Goal: Information Seeking & Learning: Learn about a topic

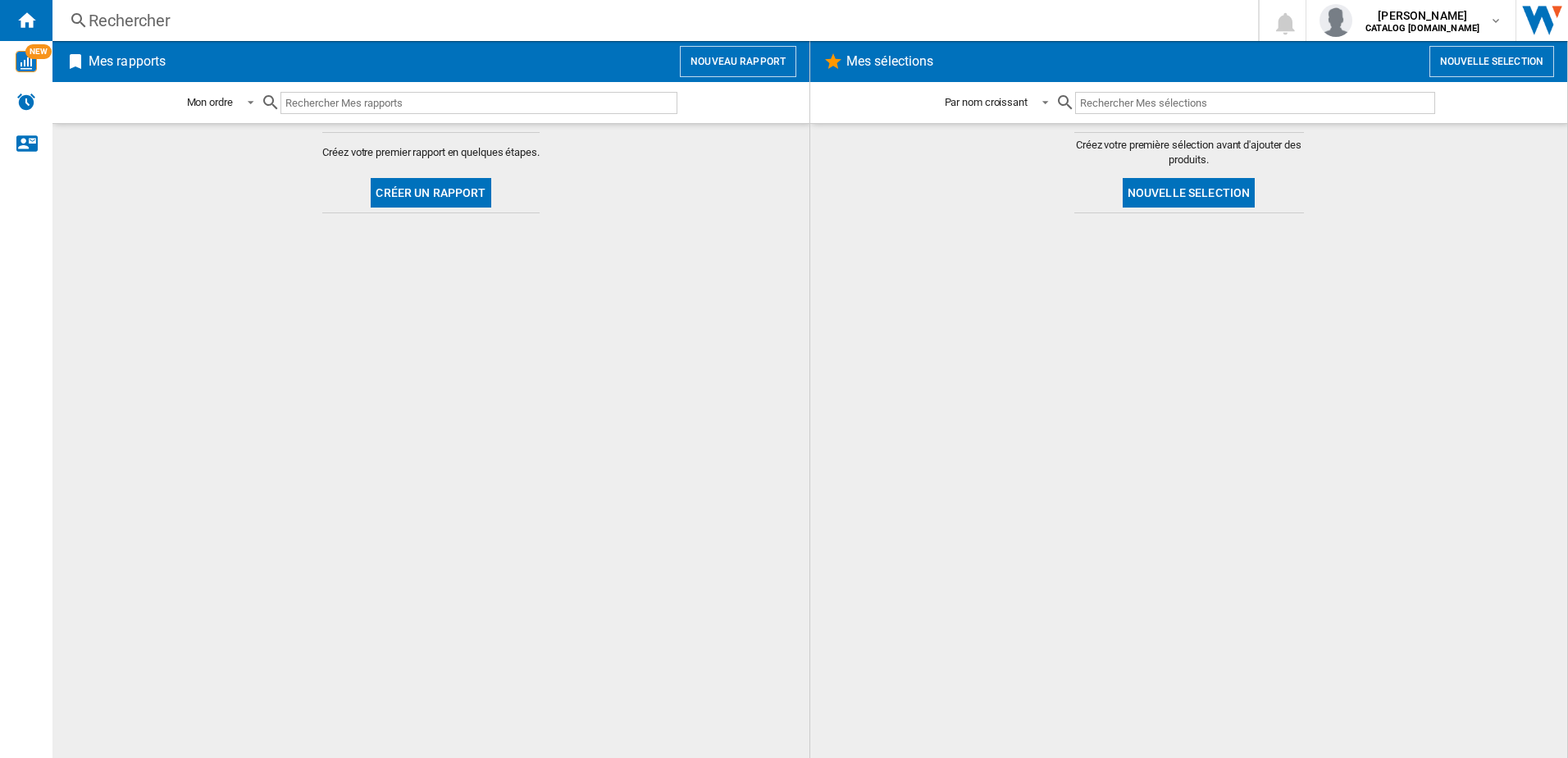
click at [152, 13] on div "Rechercher" at bounding box center [652, 20] width 1127 height 23
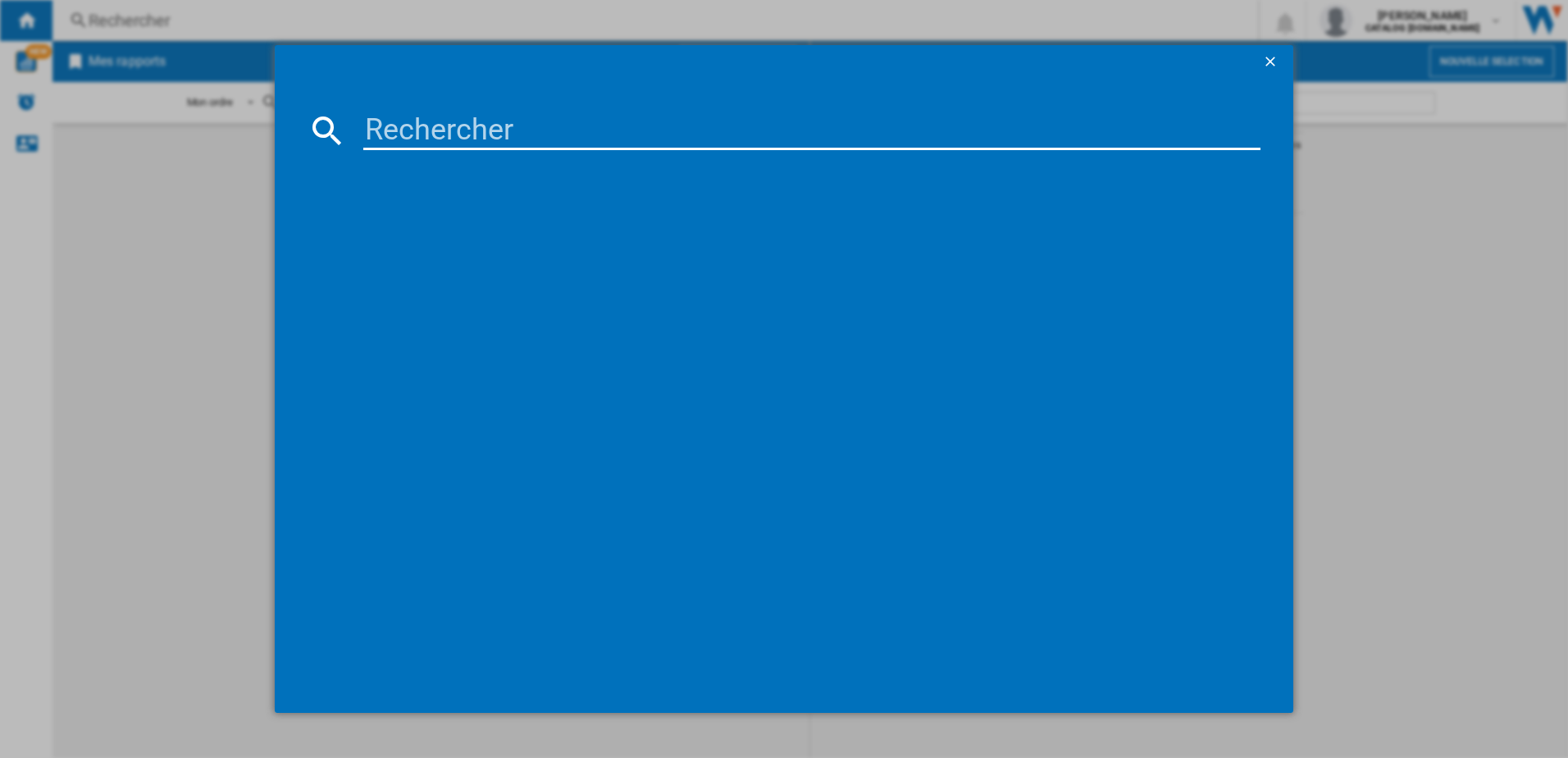
click at [392, 148] on input at bounding box center [811, 130] width 897 height 39
type input "COD6P46X0"
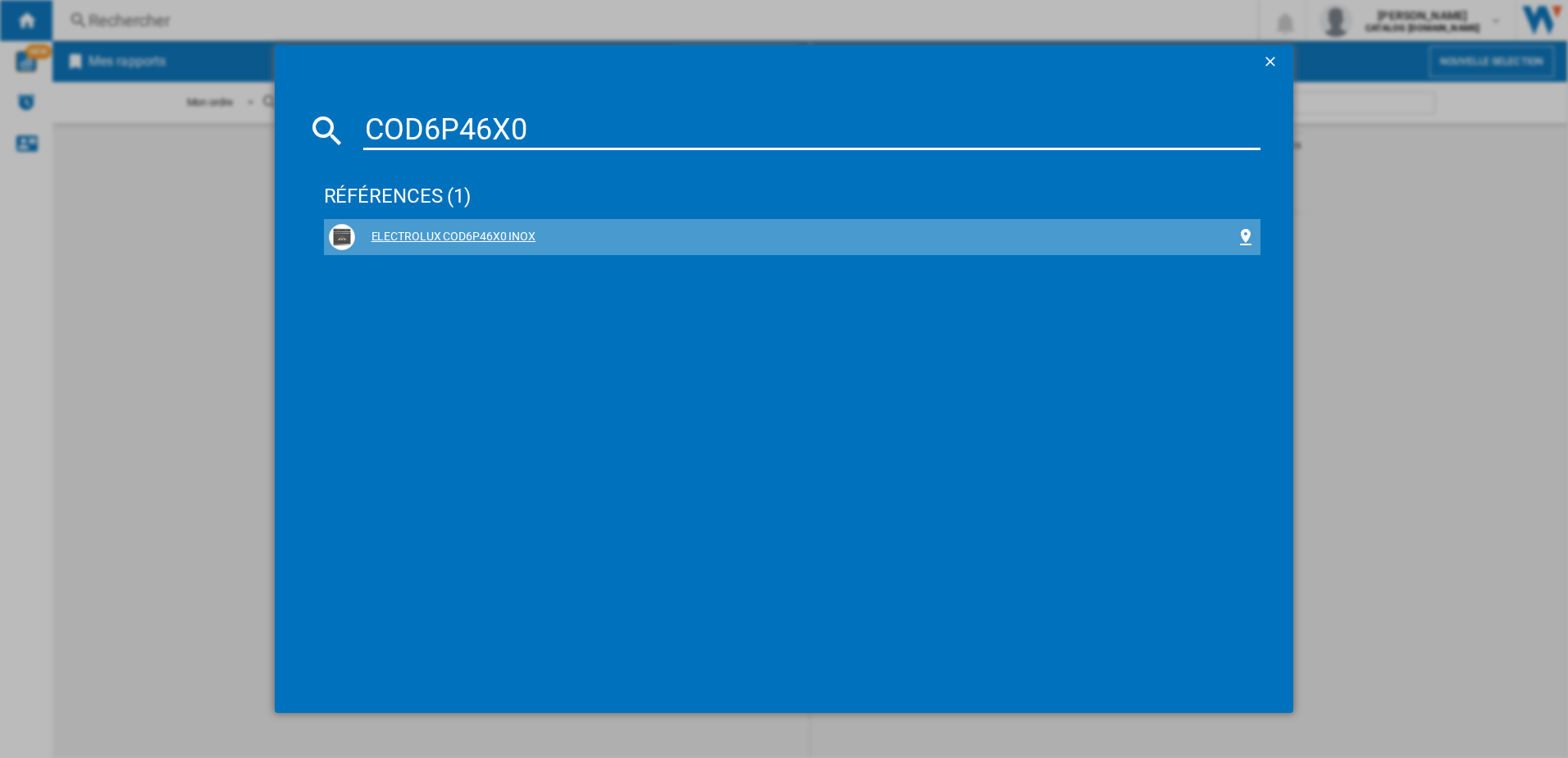
click at [448, 239] on div "ELECTROLUX COD6P46X0 INOX" at bounding box center [796, 237] width 882 height 16
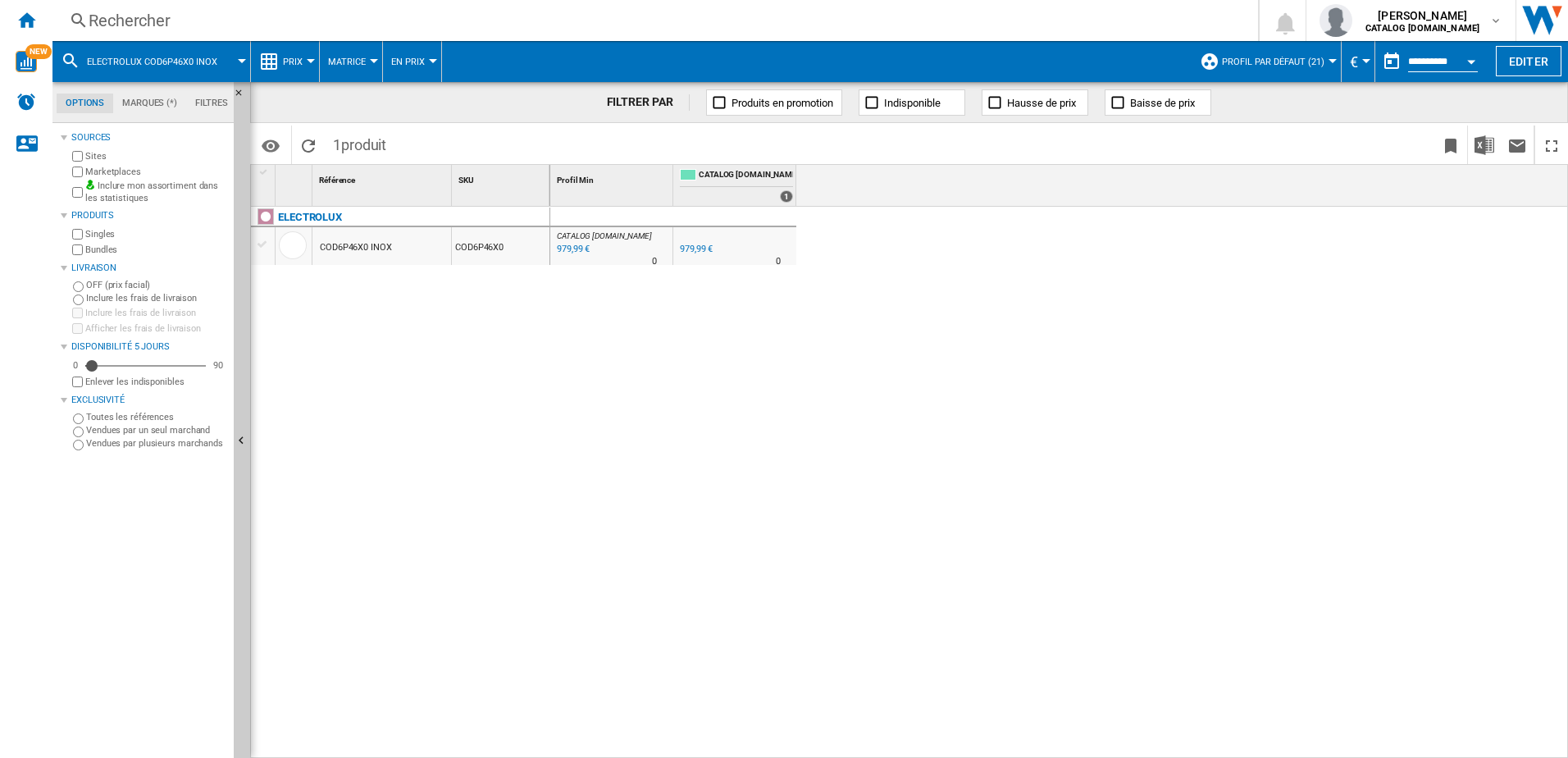
click at [289, 59] on span "Prix" at bounding box center [293, 62] width 20 height 11
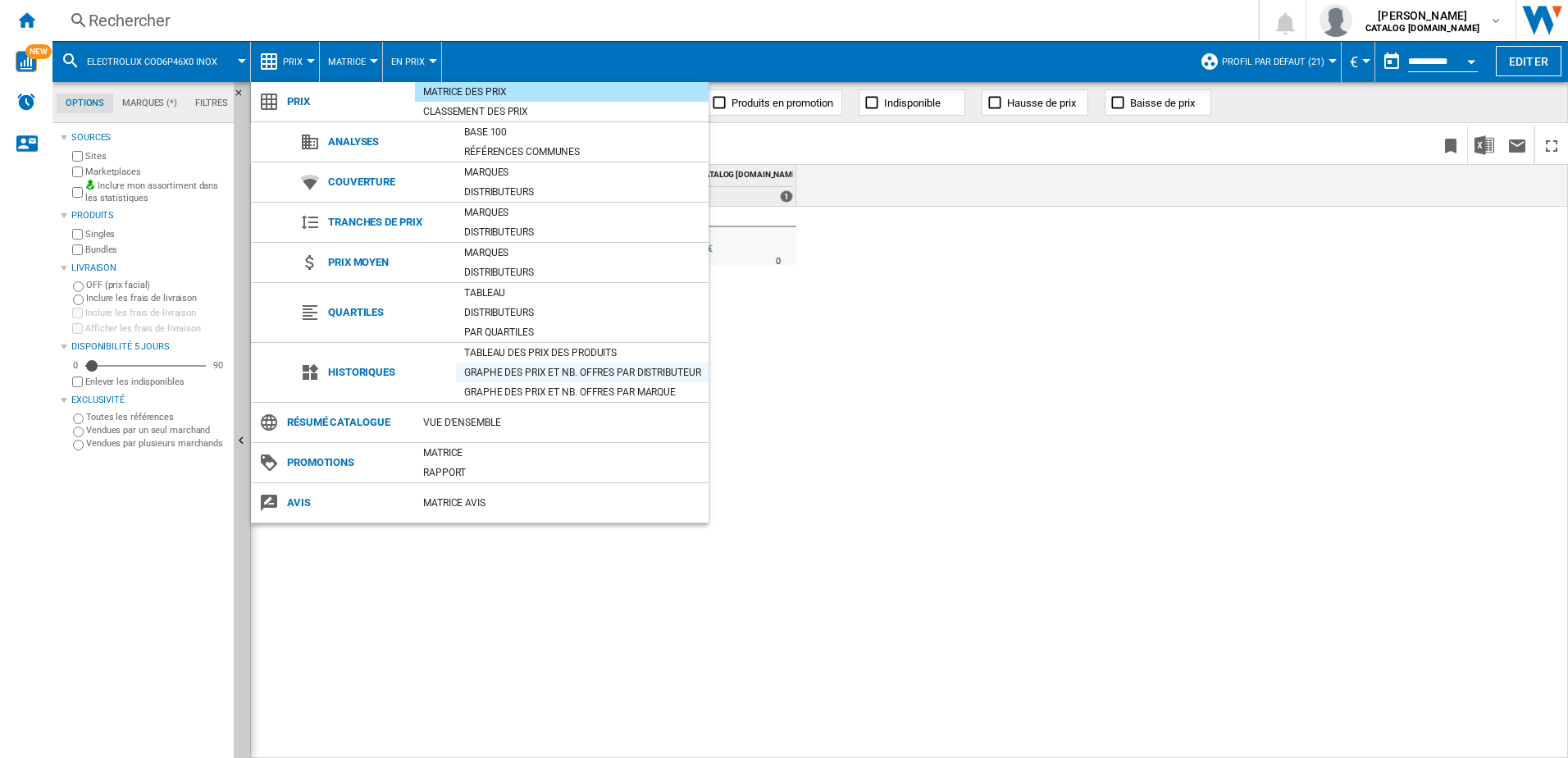
click at [512, 373] on div "Graphe des prix et nb. offres par distributeur" at bounding box center [582, 372] width 252 height 16
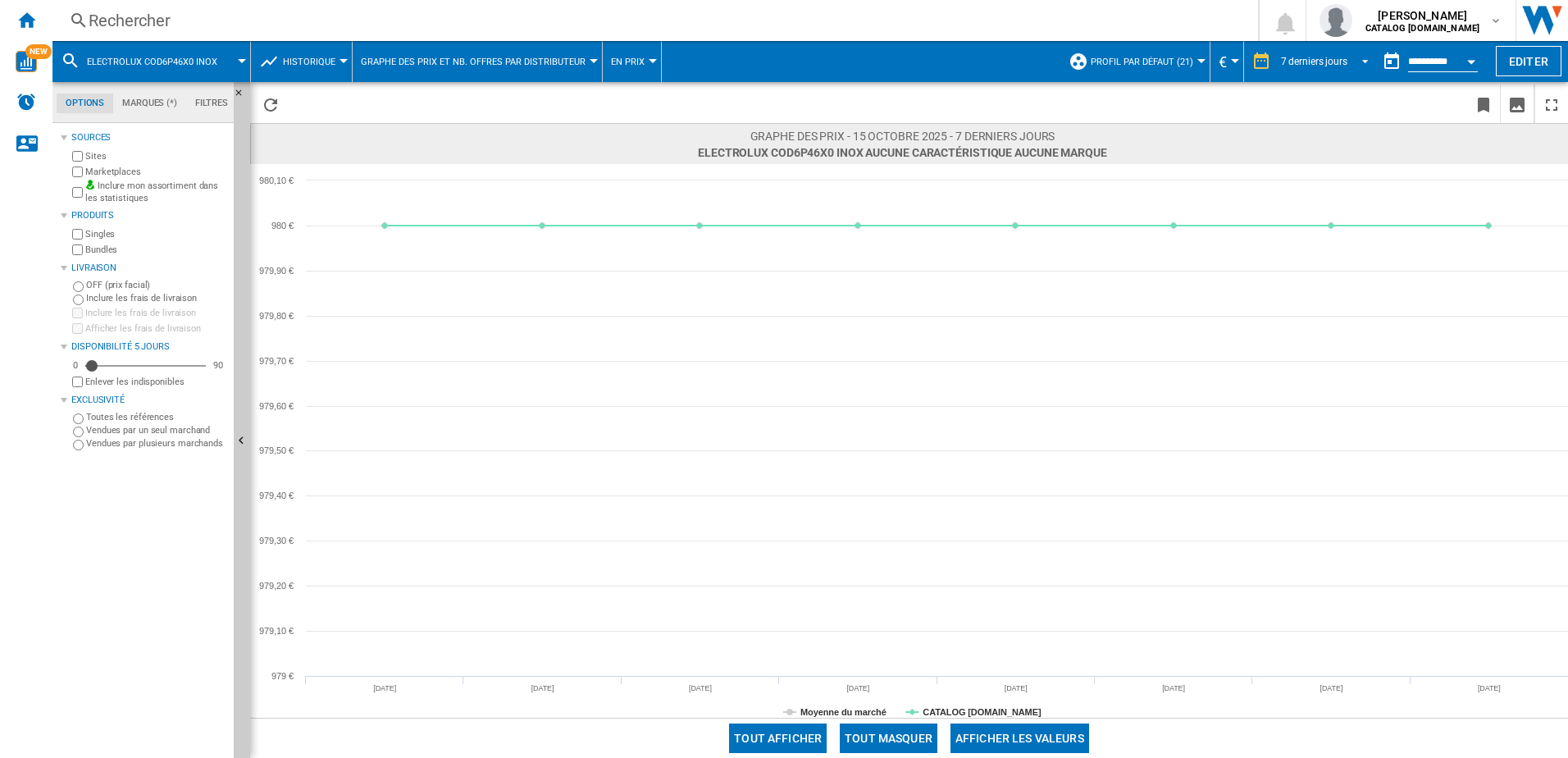
click at [1358, 62] on span "REPORTS.WIZARD.STEPS.REPORT.STEPS.REPORT_OPTIONS.PERIOD: 7 derniers jours" at bounding box center [1361, 59] width 20 height 15
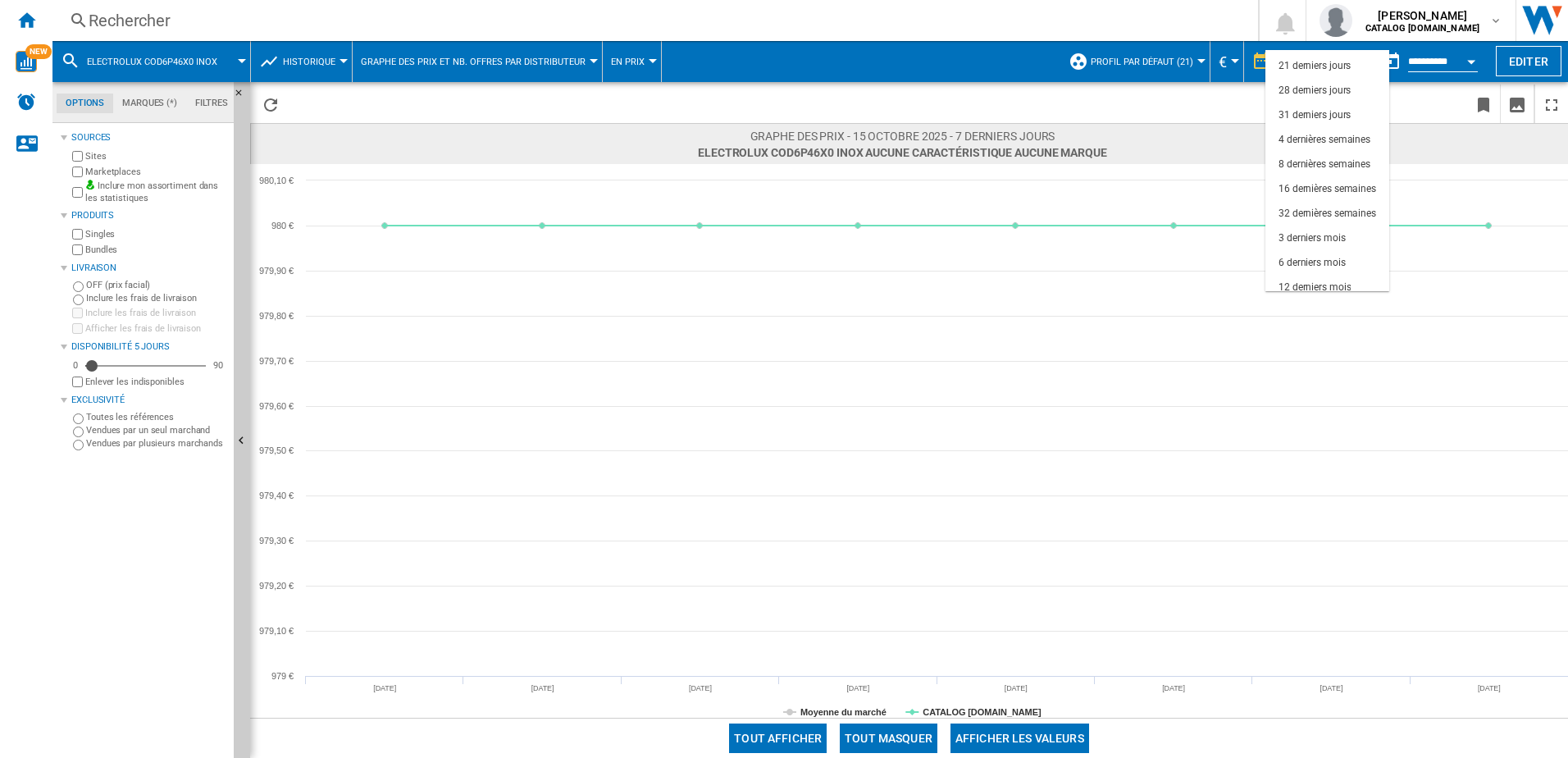
scroll to position [103, 0]
click at [1332, 250] on div "12 derniers mois" at bounding box center [1314, 254] width 72 height 14
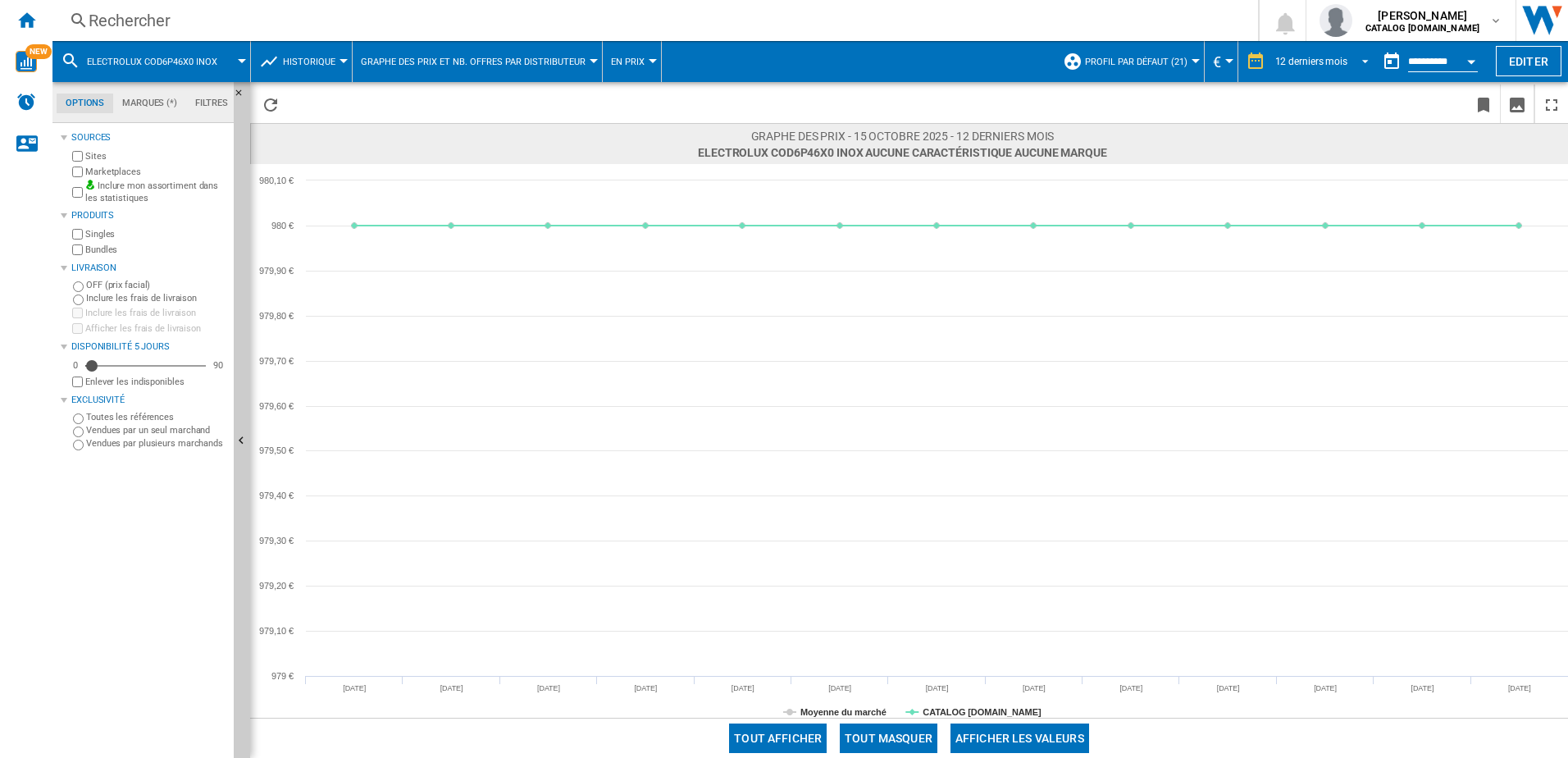
click at [1359, 59] on span "REPORTS.WIZARD.STEPS.REPORT.STEPS.REPORT_OPTIONS.PERIOD: 12 derniers mois" at bounding box center [1361, 59] width 20 height 15
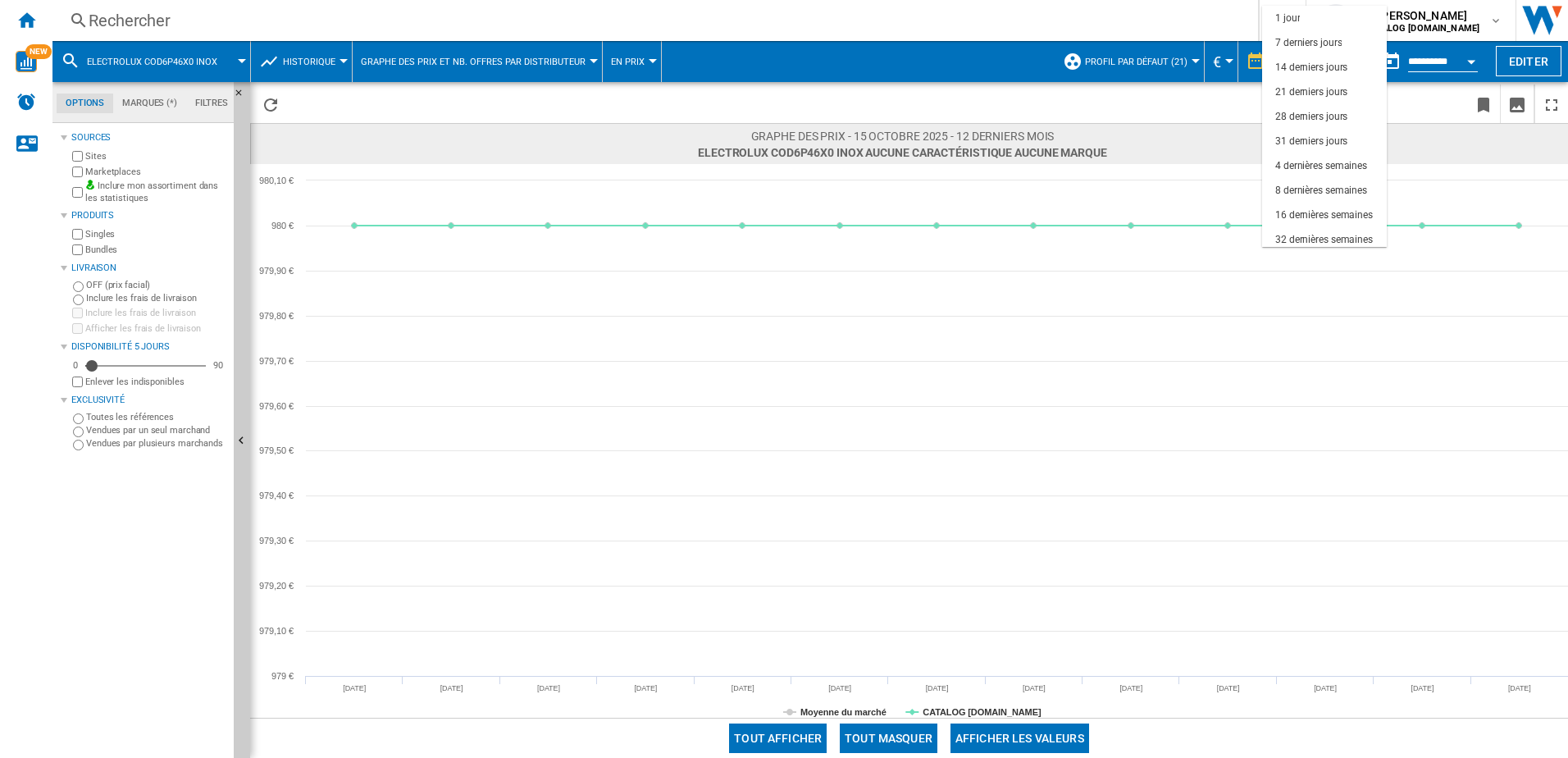
scroll to position [103, 0]
click at [1315, 133] on div "32 dernières semaines" at bounding box center [1323, 136] width 98 height 14
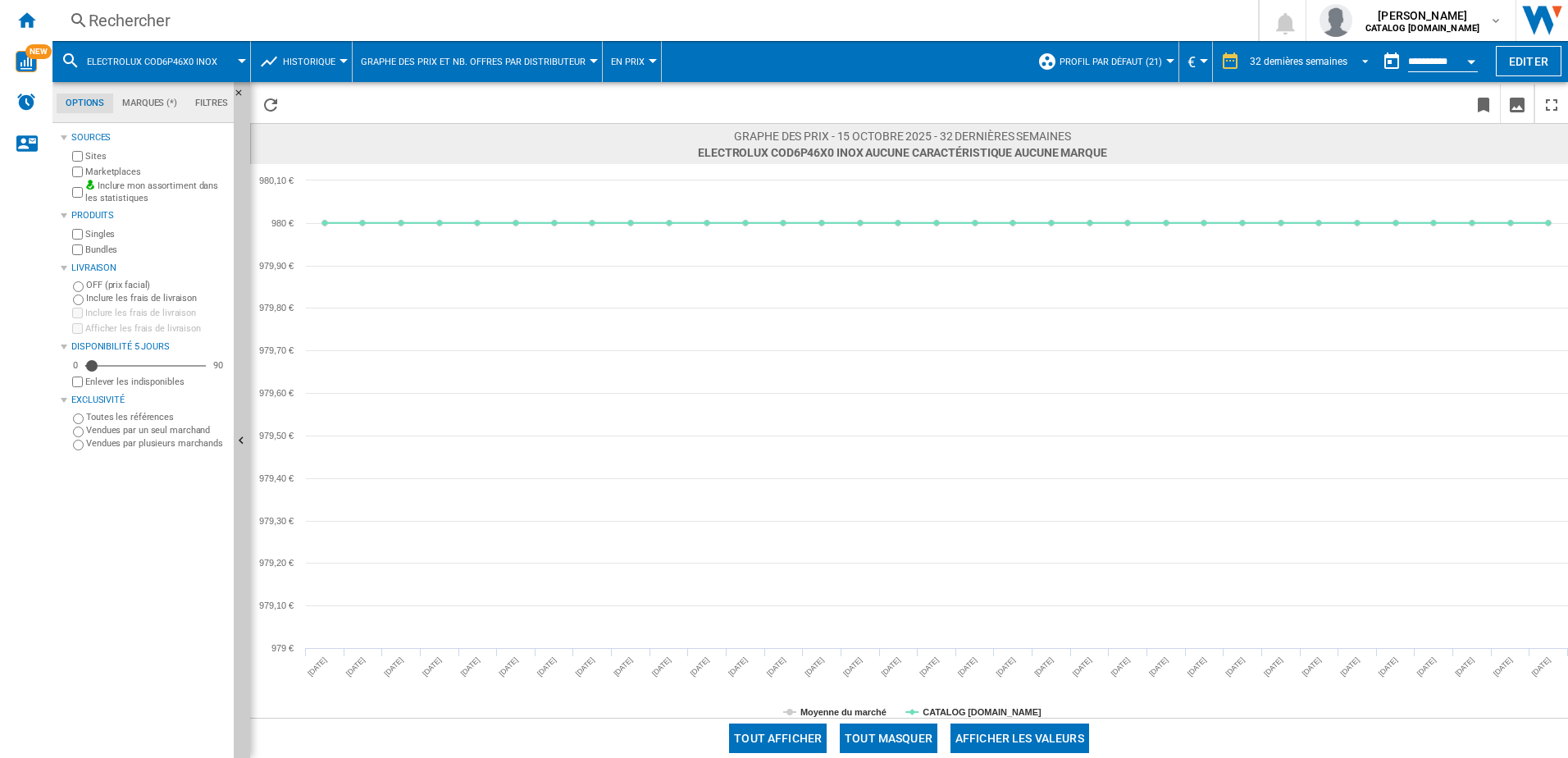
click at [1361, 59] on span "REPORTS.WIZARD.STEPS.REPORT.STEPS.REPORT_OPTIONS.PERIOD: 32 dernières semaines" at bounding box center [1361, 59] width 20 height 15
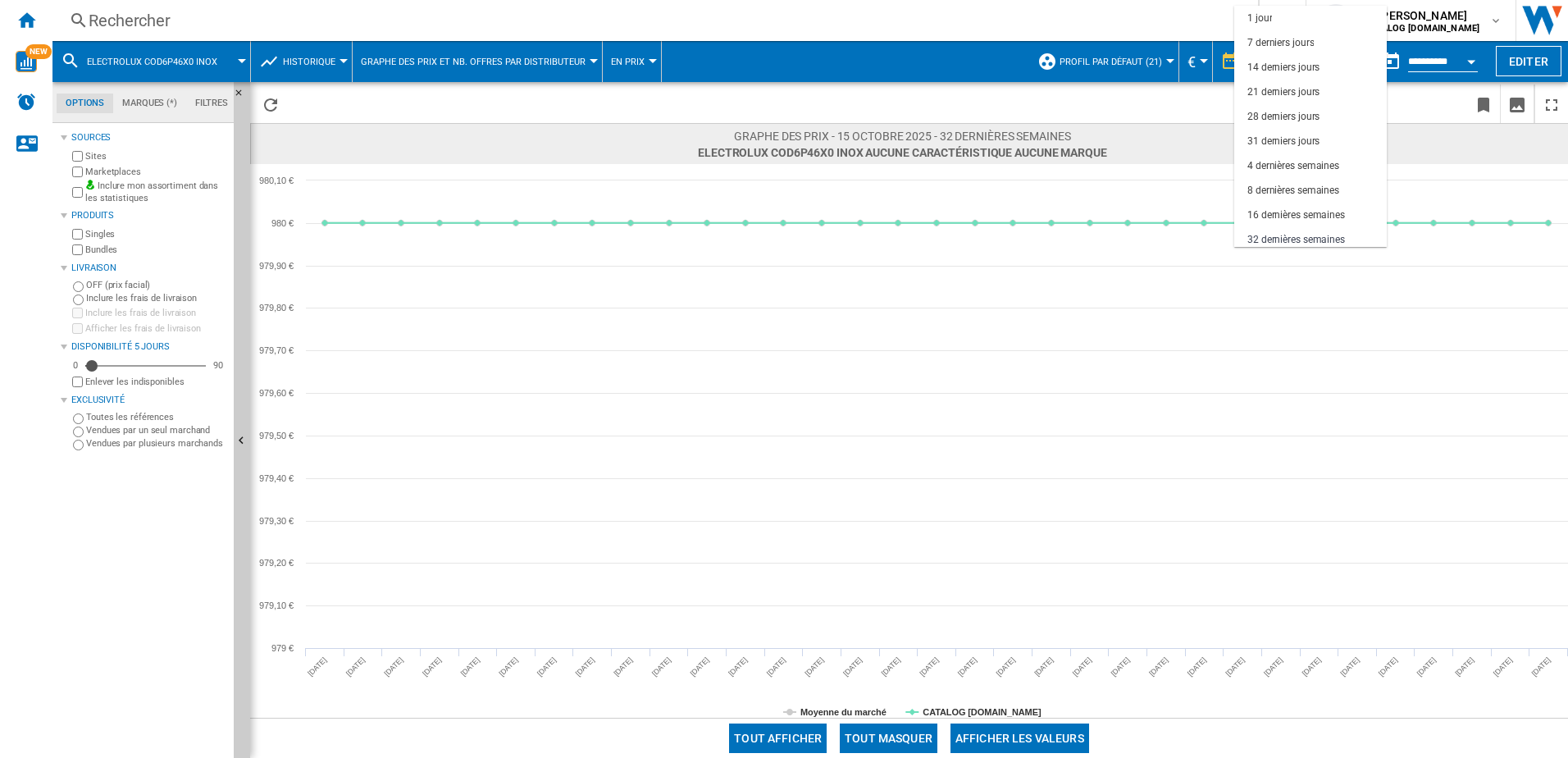
scroll to position [103, 0]
click at [1284, 102] on md-option "16 dernières semaines" at bounding box center [1309, 112] width 153 height 25
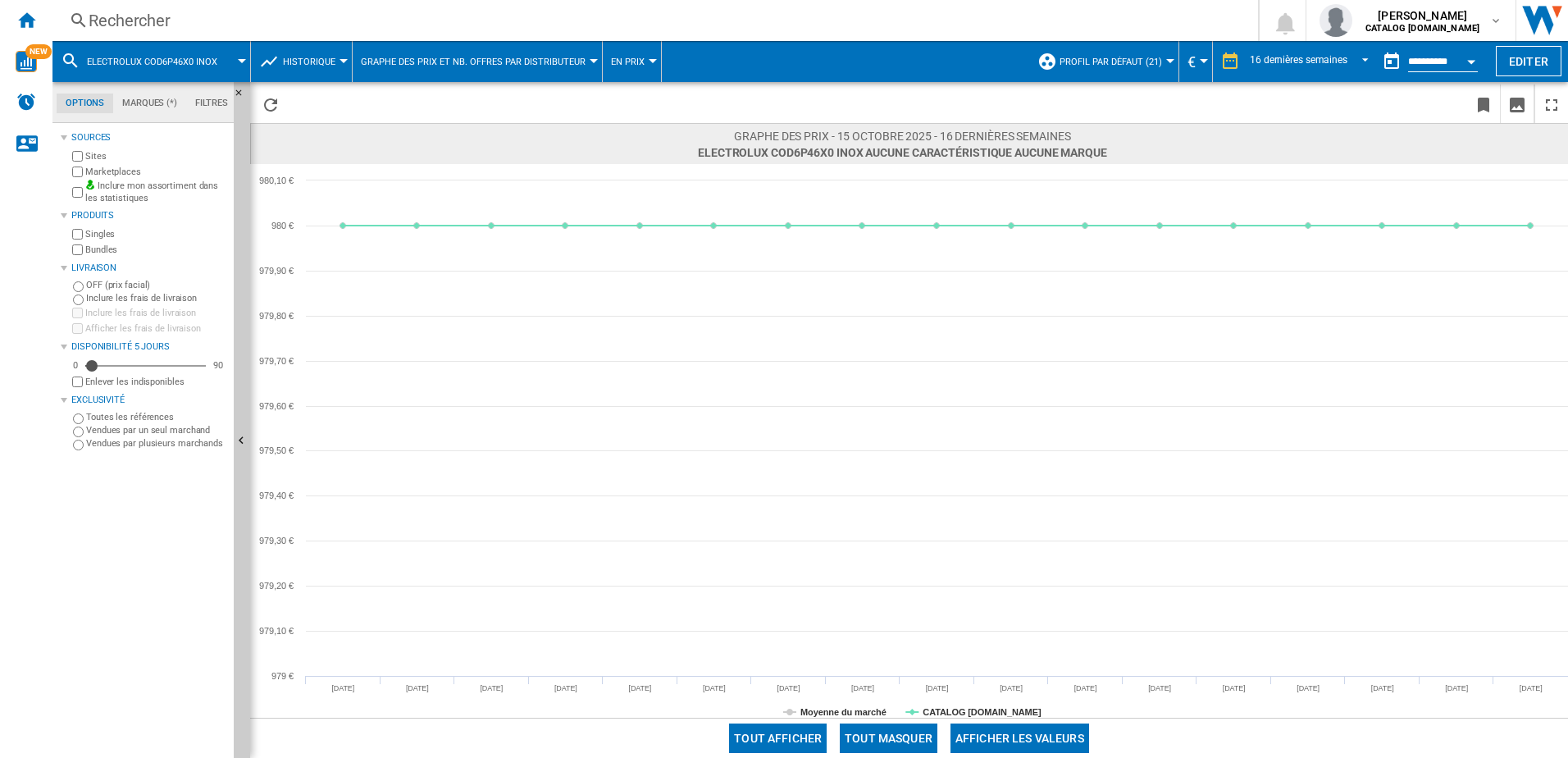
click at [331, 60] on span "Historique" at bounding box center [309, 62] width 52 height 11
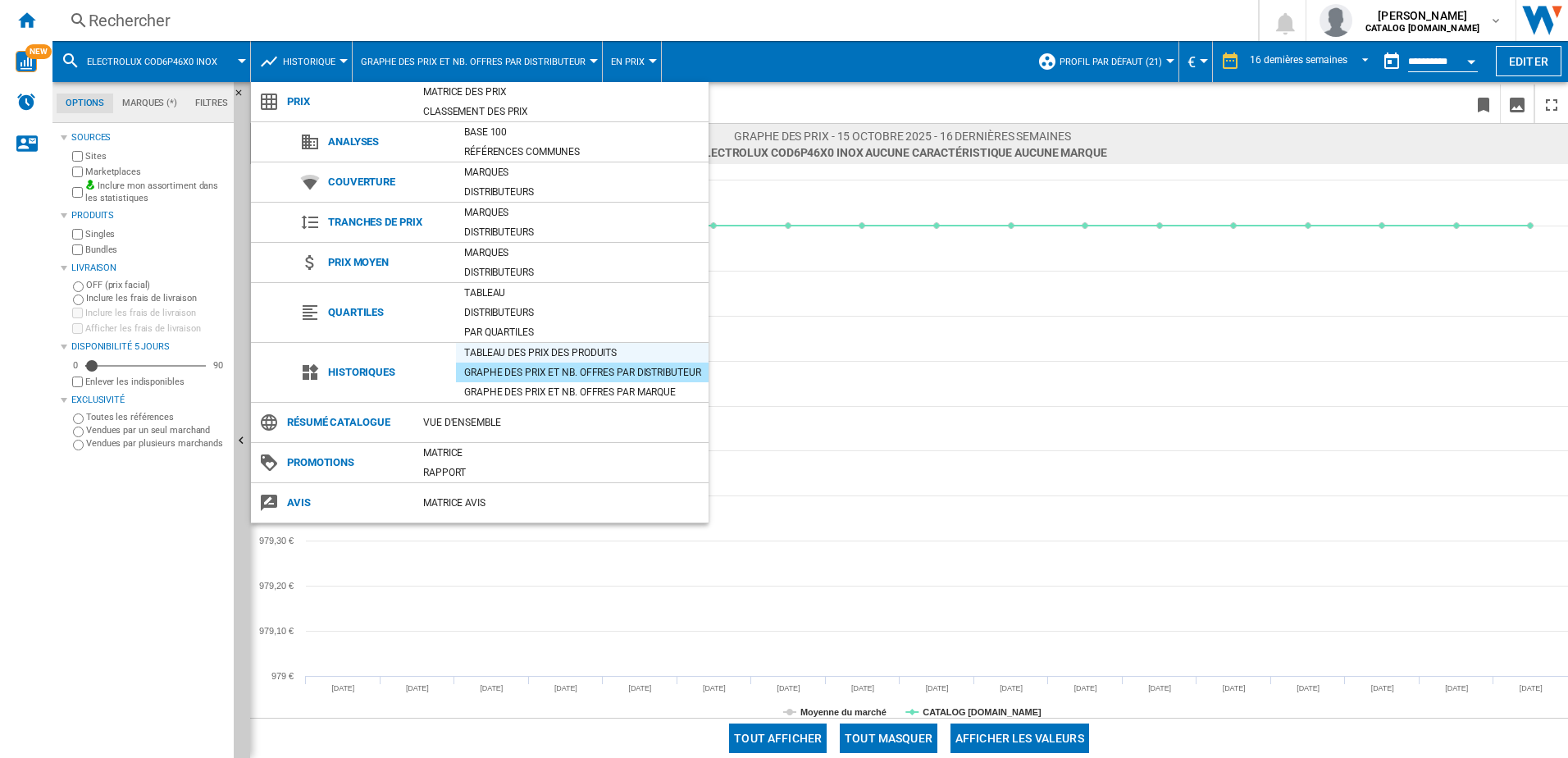
click at [511, 355] on div "Tableau des prix des produits" at bounding box center [582, 353] width 252 height 16
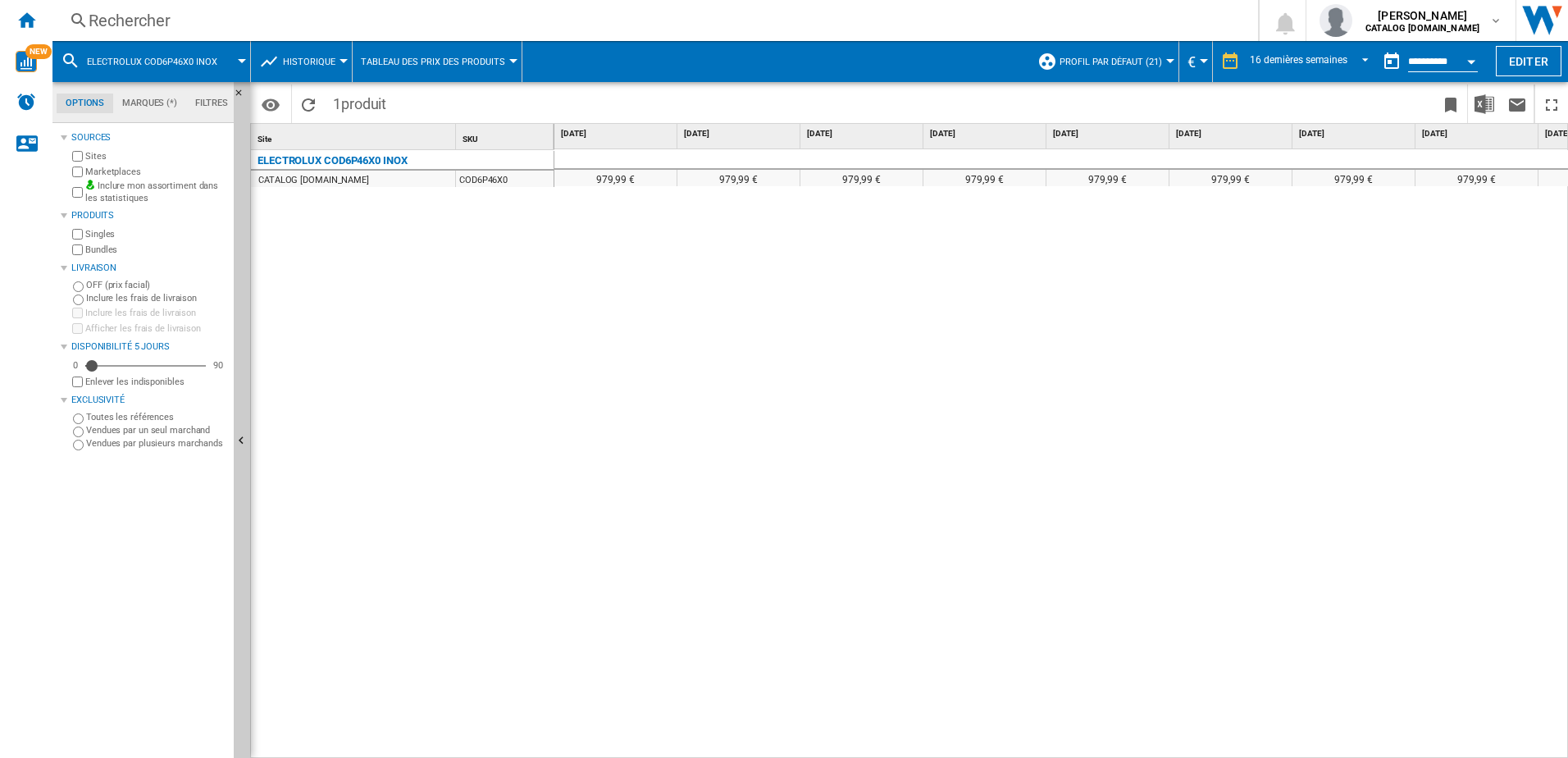
click at [315, 65] on span "Historique" at bounding box center [309, 62] width 52 height 11
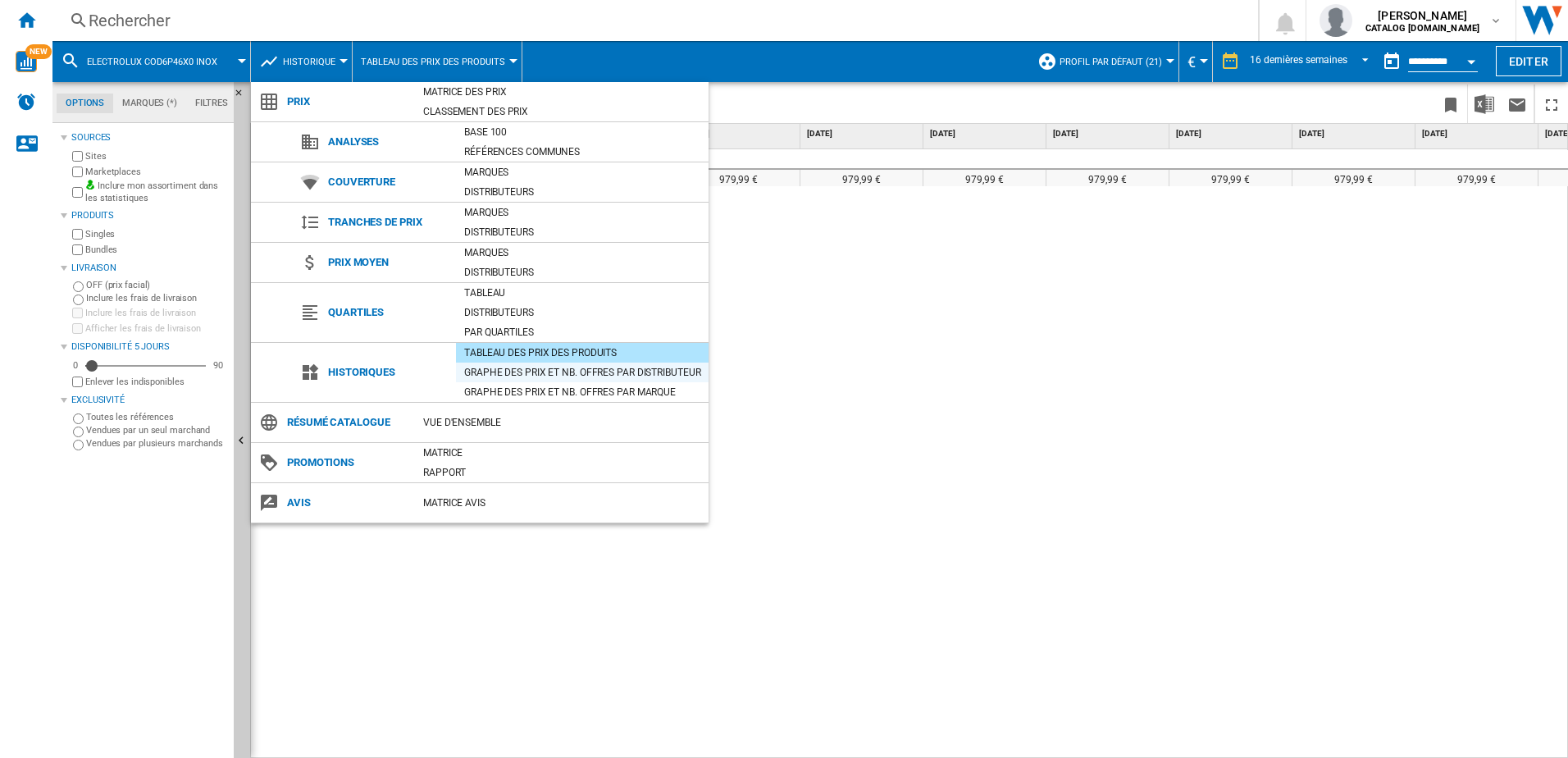
click at [493, 369] on div "Graphe des prix et nb. offres par distributeur" at bounding box center [582, 372] width 252 height 16
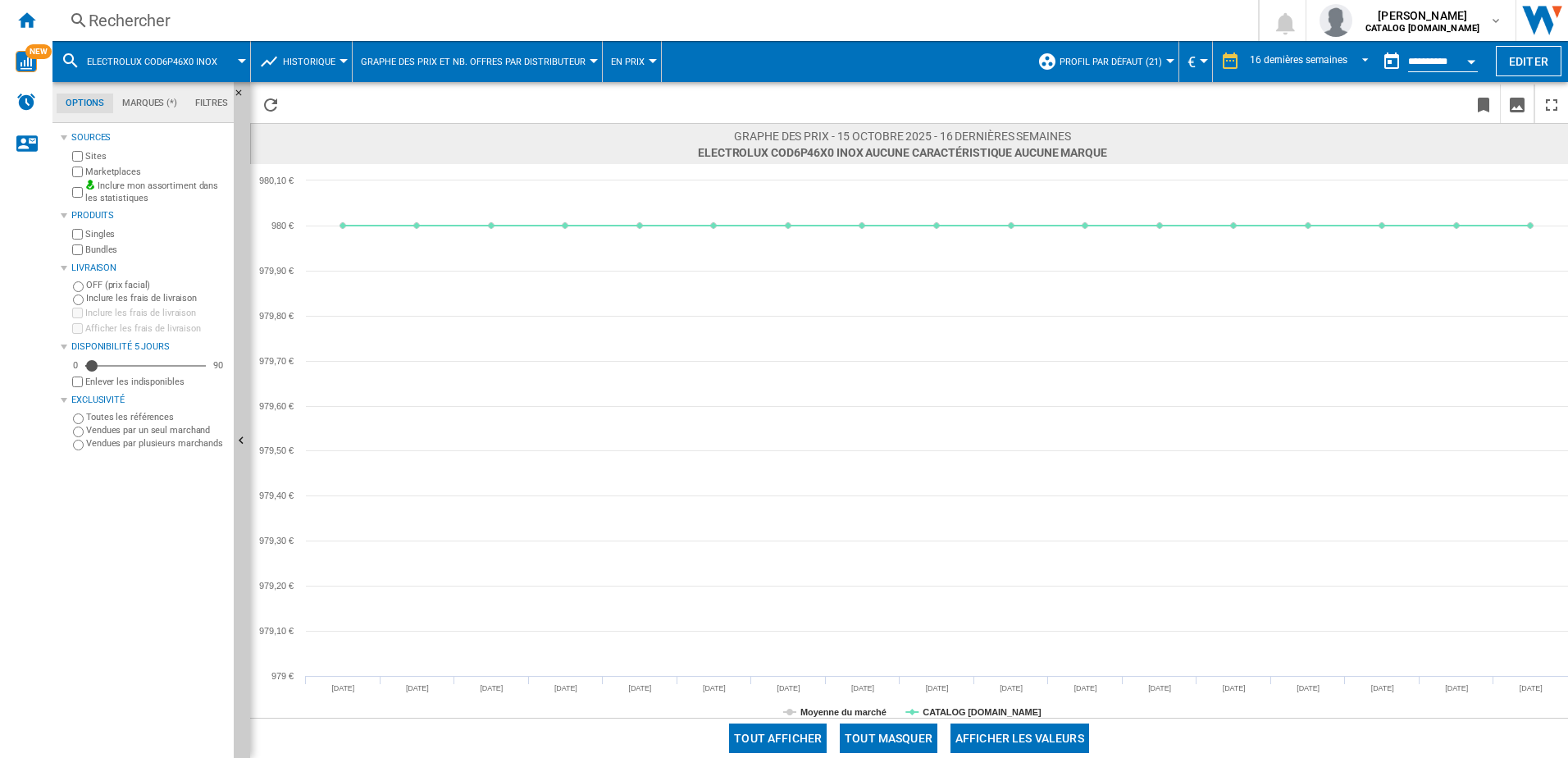
click at [140, 24] on div "Rechercher" at bounding box center [652, 20] width 1127 height 23
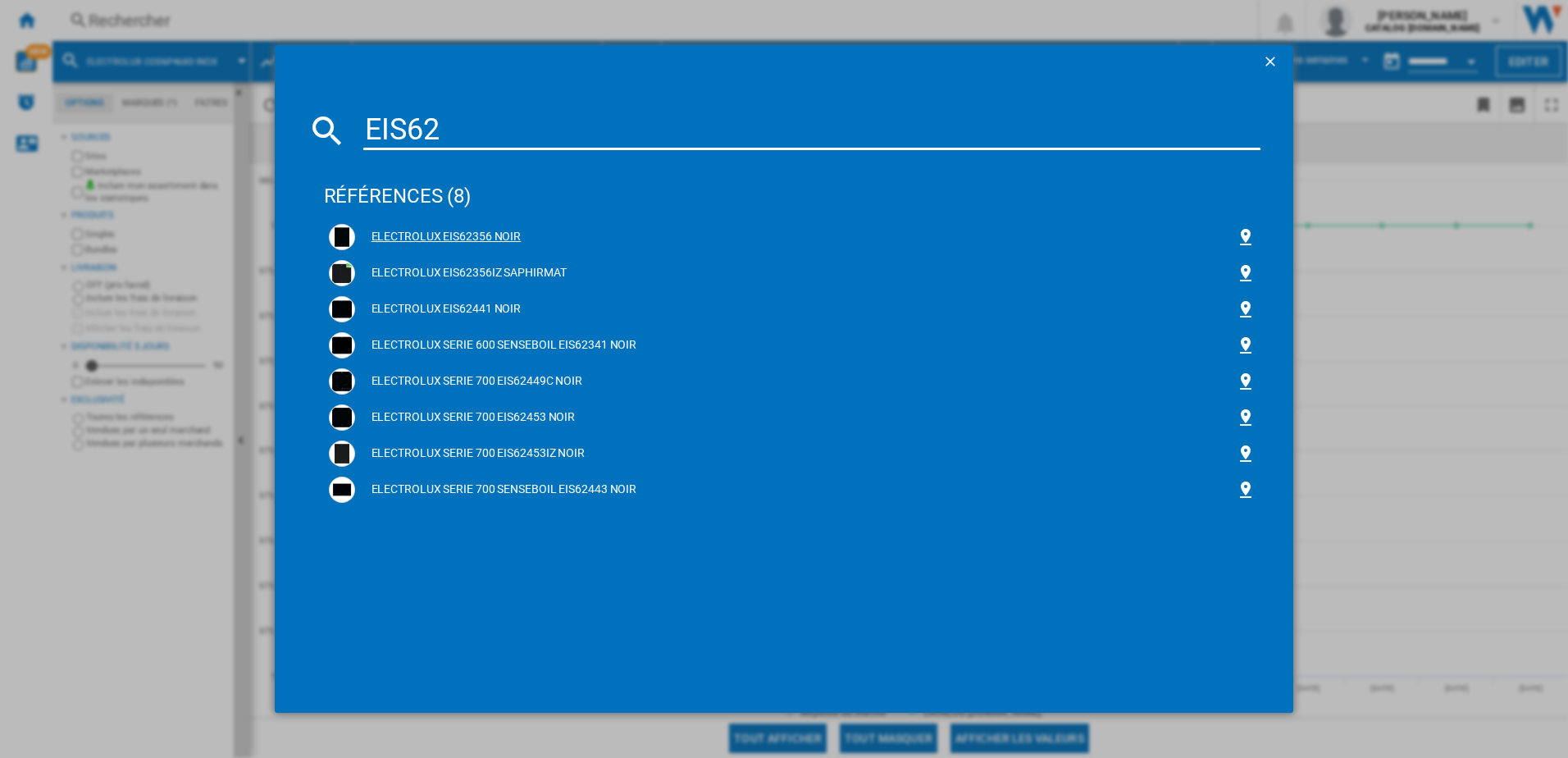
type input "EIS62"
click at [439, 242] on div "ELECTROLUX EIS62356 NOIR" at bounding box center [796, 237] width 882 height 16
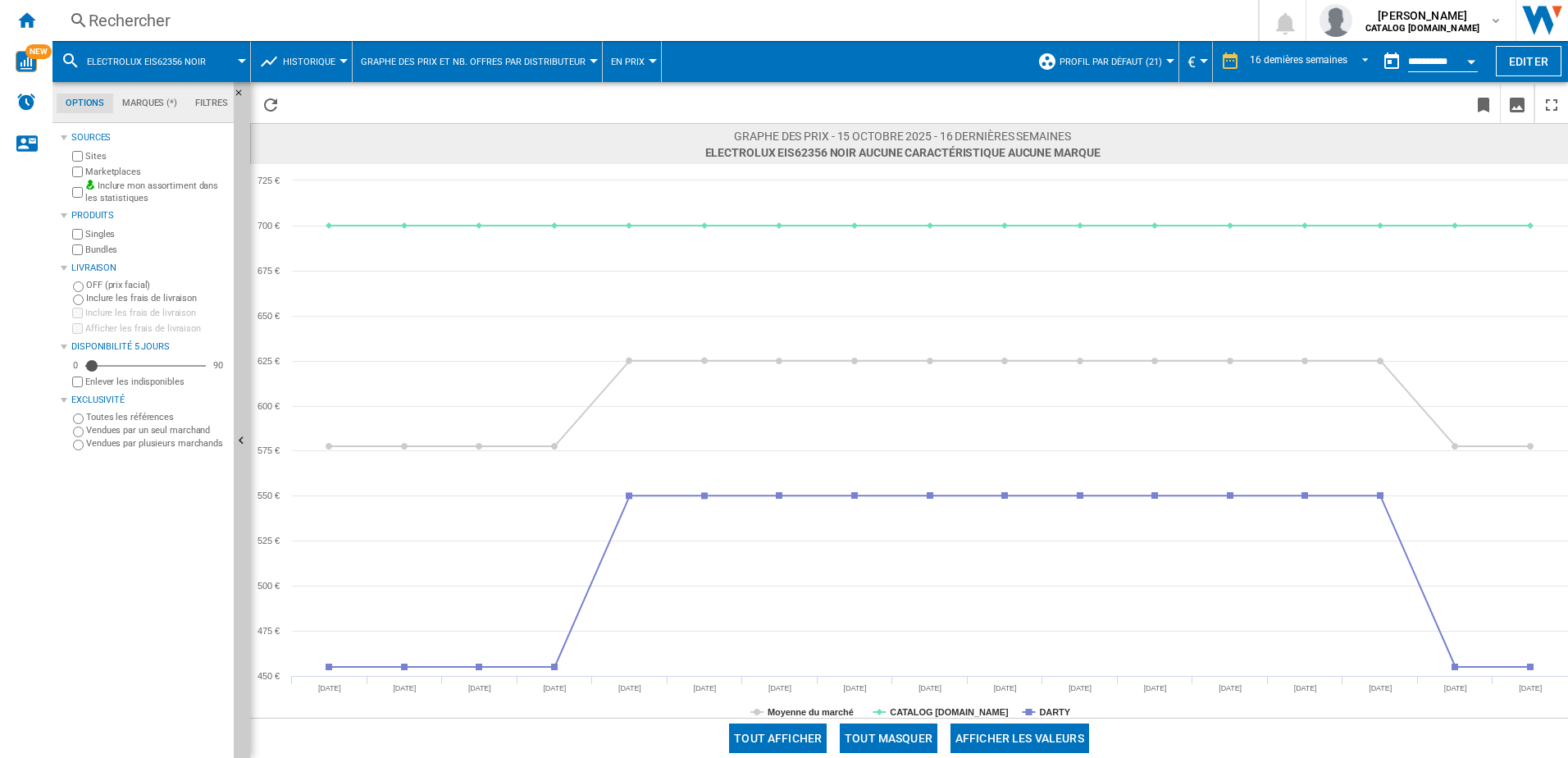
click at [196, 22] on div "Rechercher" at bounding box center [652, 20] width 1127 height 23
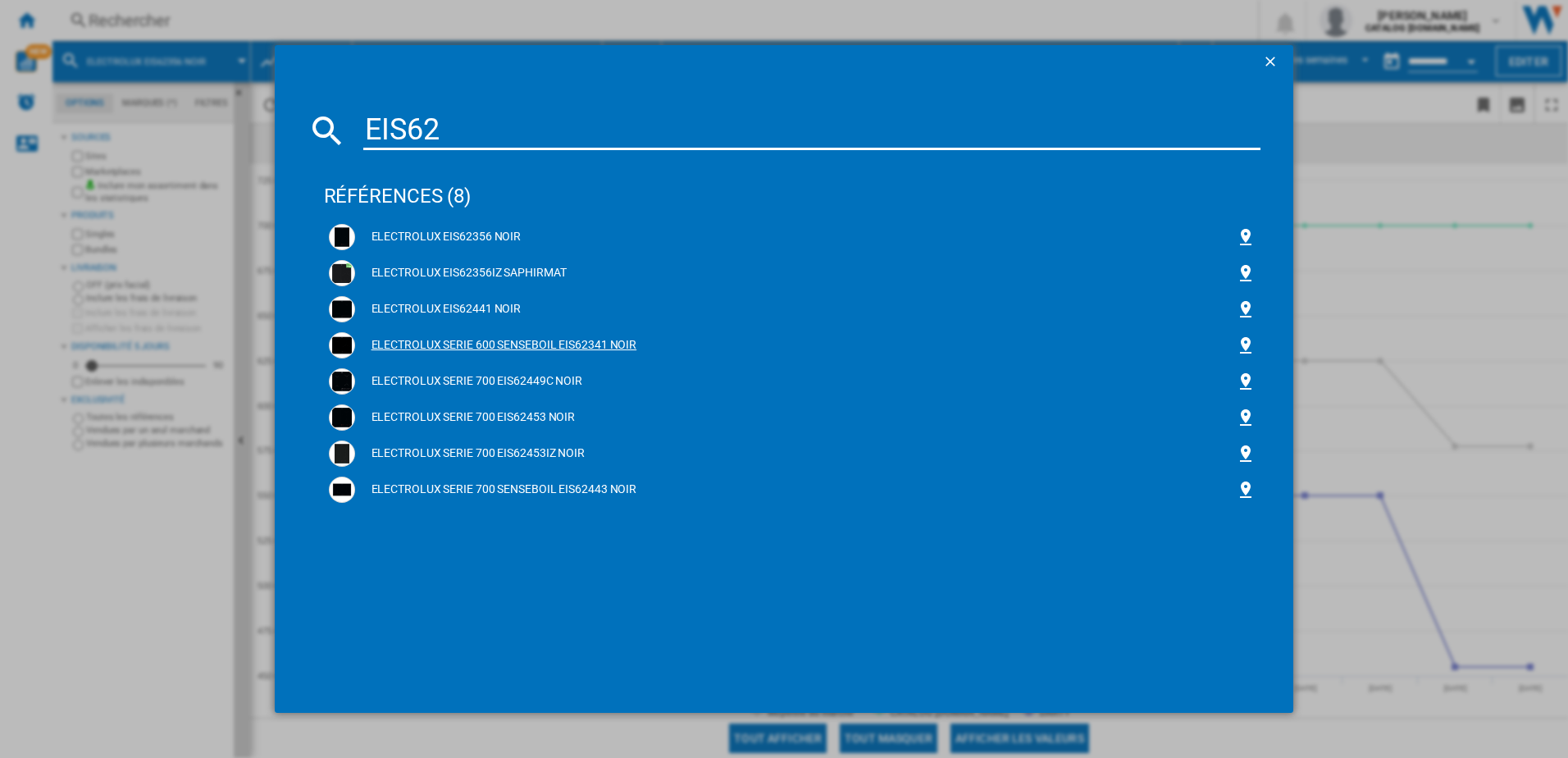
type input "EIS62"
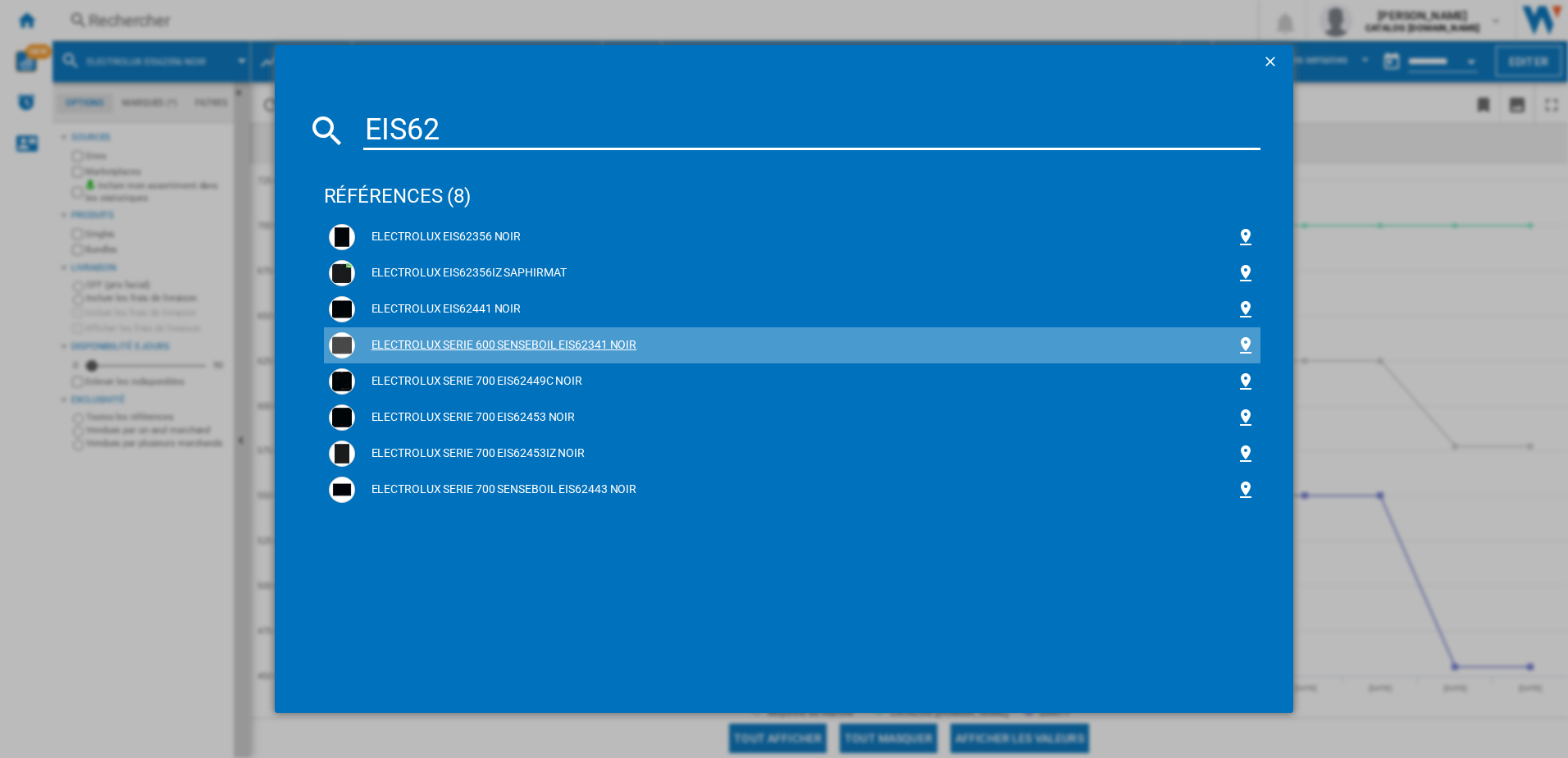
click at [550, 347] on div "ELECTROLUX SERIE 600 SENSEBOIL EIS62341 NOIR" at bounding box center [796, 346] width 882 height 16
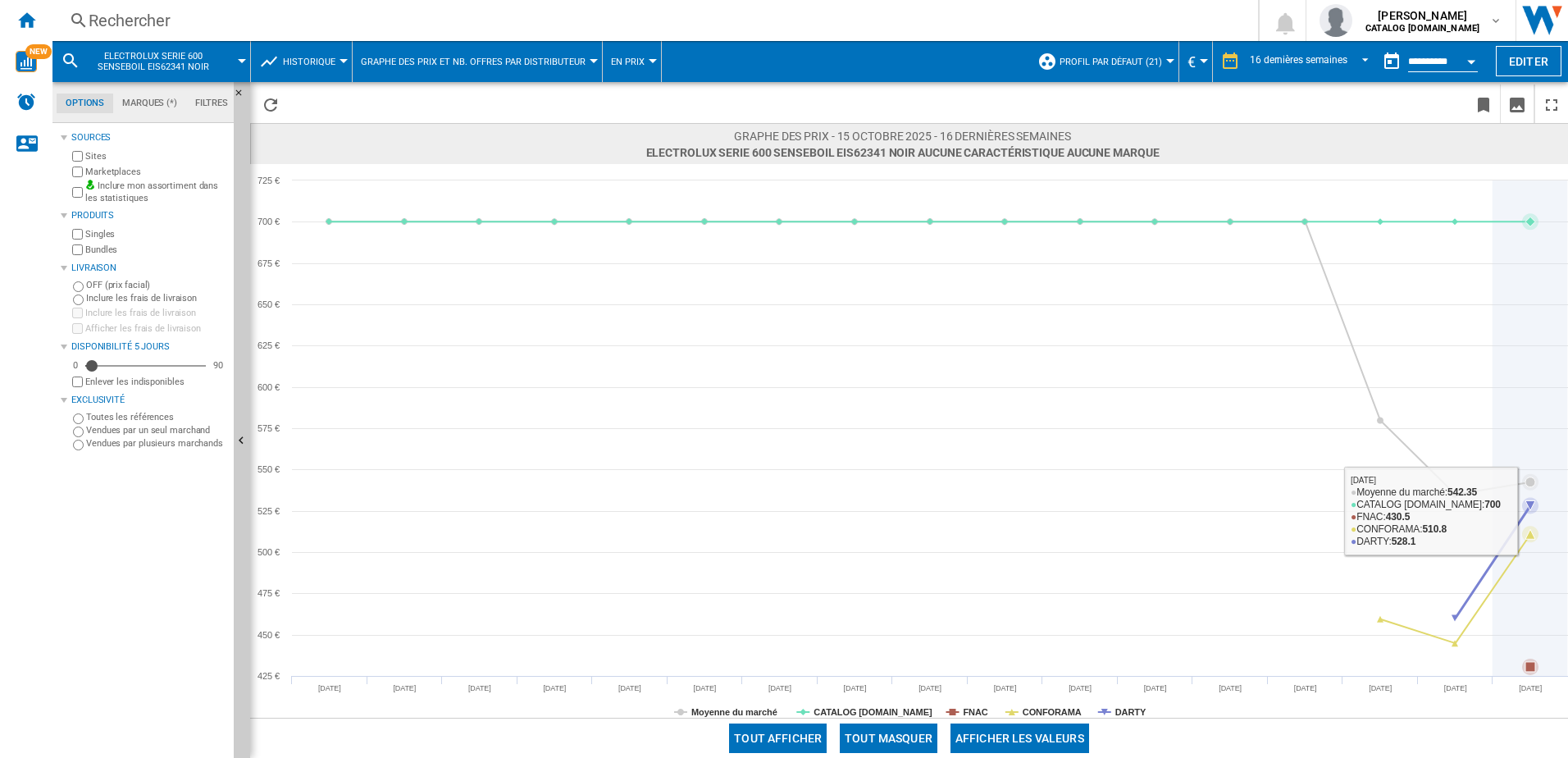
click at [1535, 507] on icon at bounding box center [1530, 506] width 16 height 16
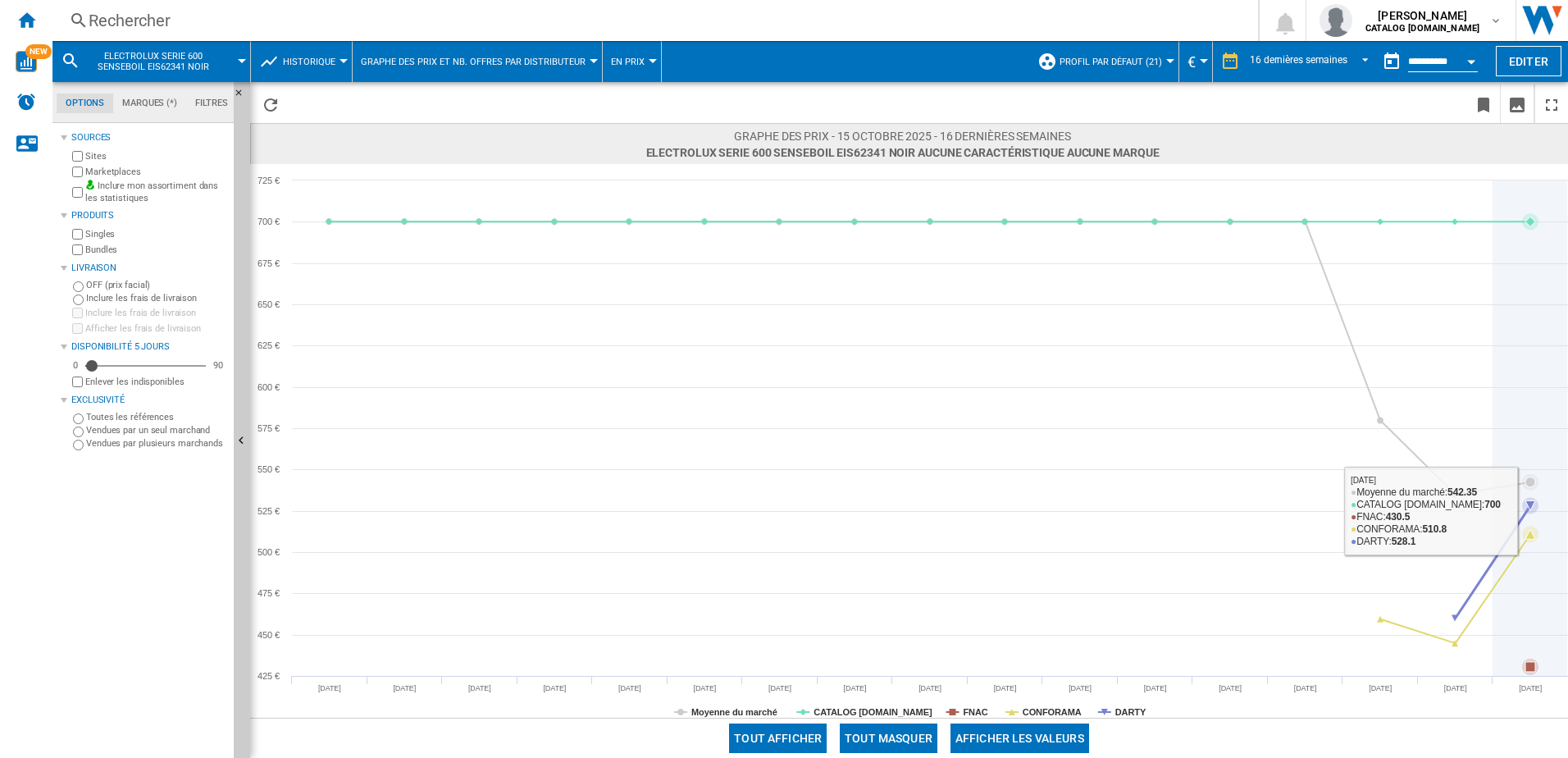
click at [1535, 507] on icon at bounding box center [1530, 506] width 16 height 16
